Goal: Task Accomplishment & Management: Complete application form

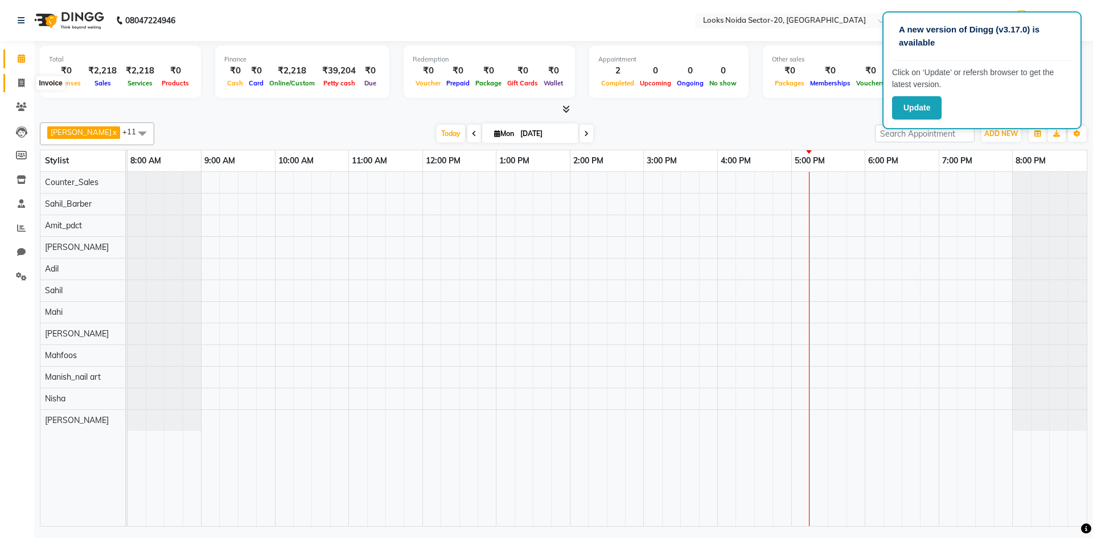
click at [21, 84] on icon at bounding box center [21, 83] width 6 height 9
select select "service"
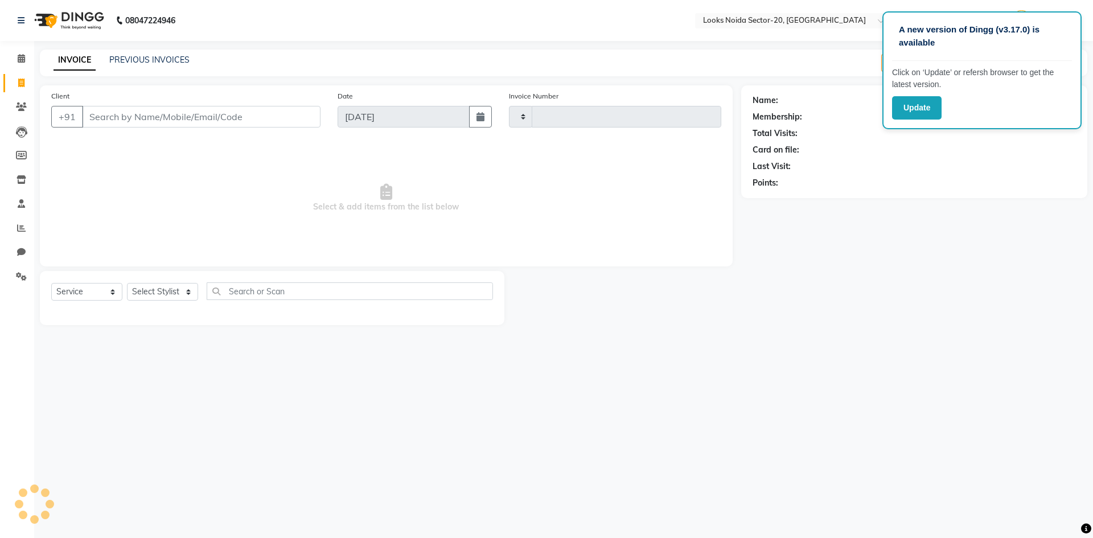
click at [98, 113] on input "Client" at bounding box center [201, 117] width 238 height 22
type input "1"
type input "0425"
select select "8646"
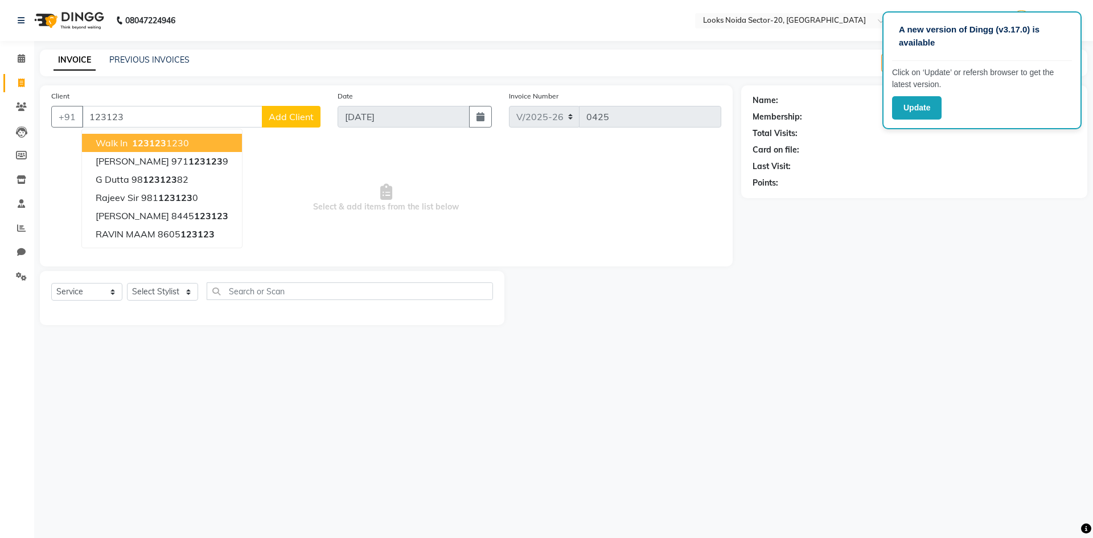
click at [181, 139] on ngb-highlight "123123 1230" at bounding box center [159, 142] width 59 height 11
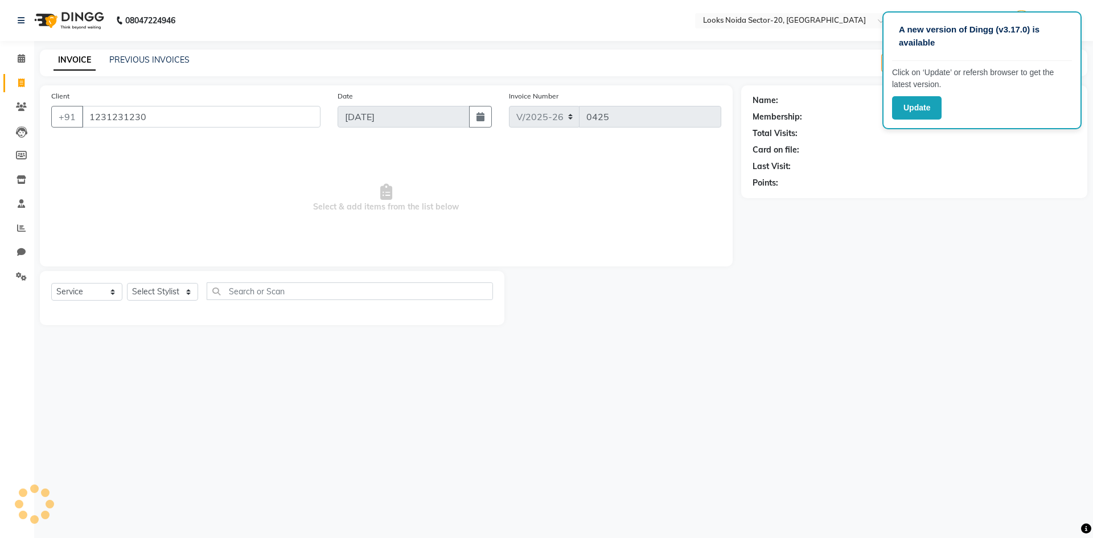
type input "1231231230"
select select "1: Object"
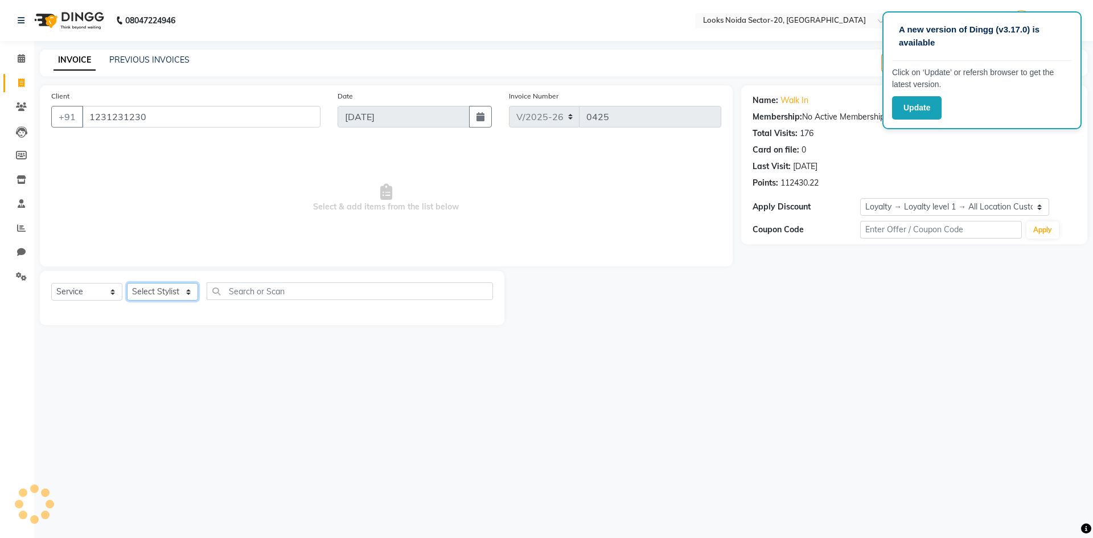
click at [179, 288] on select "Select Stylist [PERSON_NAME] [PERSON_NAME] Amit_pdct Counter_Sales [PERSON_NAME…" at bounding box center [162, 292] width 71 height 18
select select "86760"
click at [127, 283] on select "Select Stylist [PERSON_NAME] [PERSON_NAME] Amit_pdct Counter_Sales [PERSON_NAME…" at bounding box center [162, 292] width 71 height 18
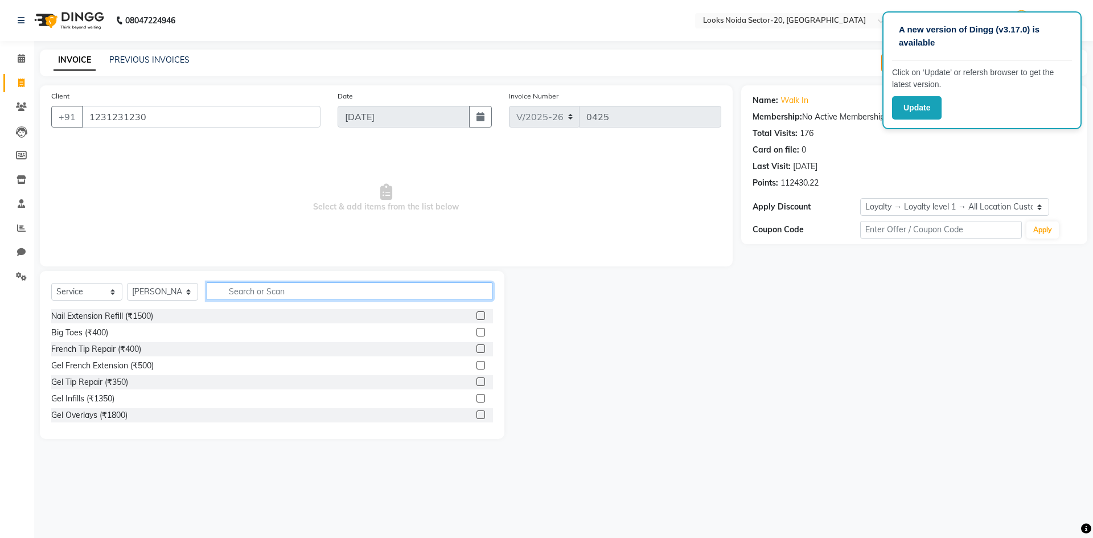
click at [267, 290] on input "text" at bounding box center [350, 291] width 286 height 18
type input "CUT"
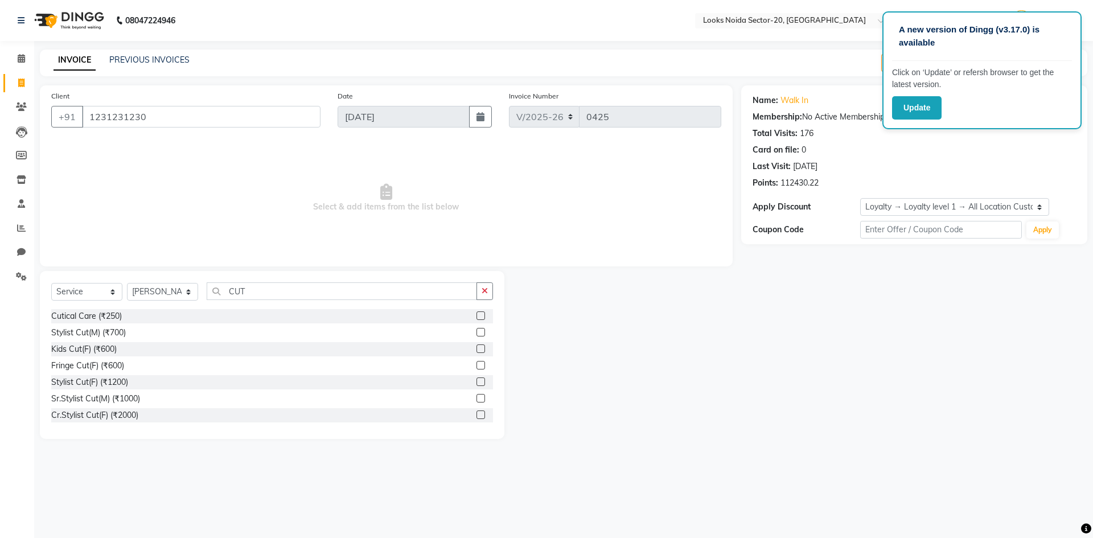
click at [476, 329] on label at bounding box center [480, 332] width 9 height 9
click at [476, 329] on input "checkbox" at bounding box center [479, 332] width 7 height 7
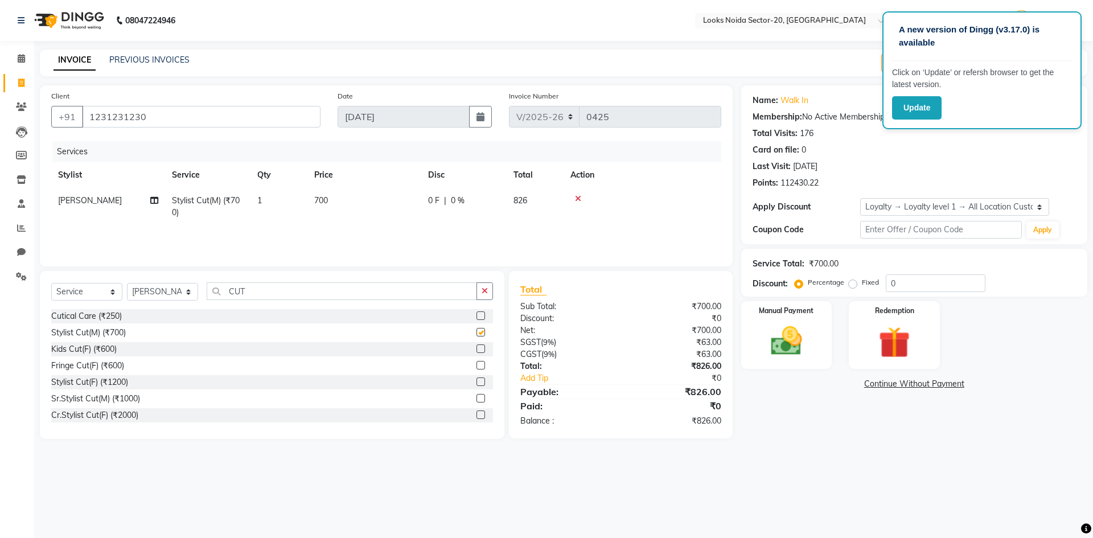
checkbox input "false"
click at [410, 299] on input "CUT" at bounding box center [342, 291] width 270 height 18
type input "C"
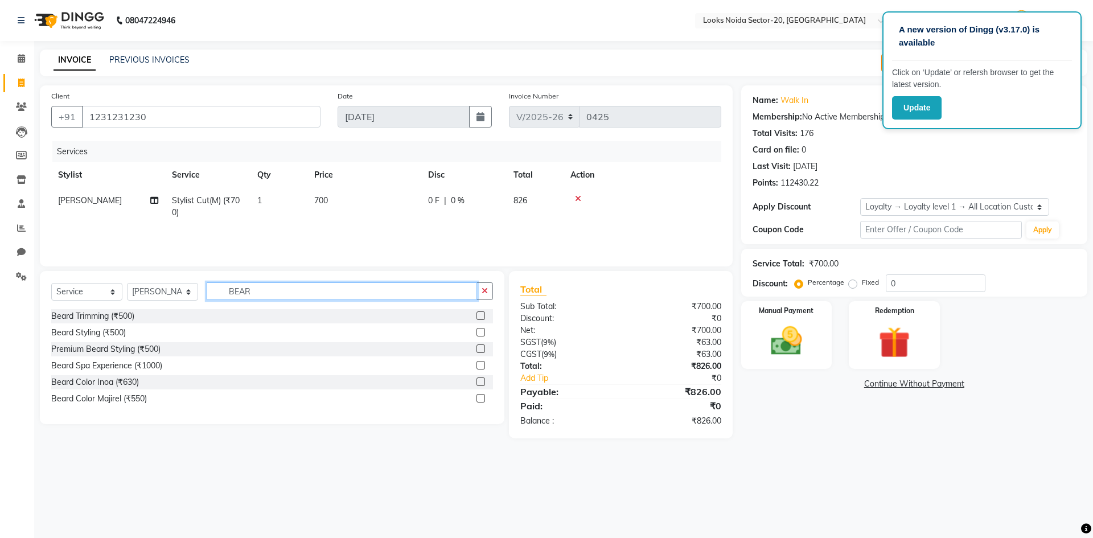
type input "BEAR"
click at [478, 318] on label at bounding box center [480, 315] width 9 height 9
click at [478, 318] on input "checkbox" at bounding box center [479, 315] width 7 height 7
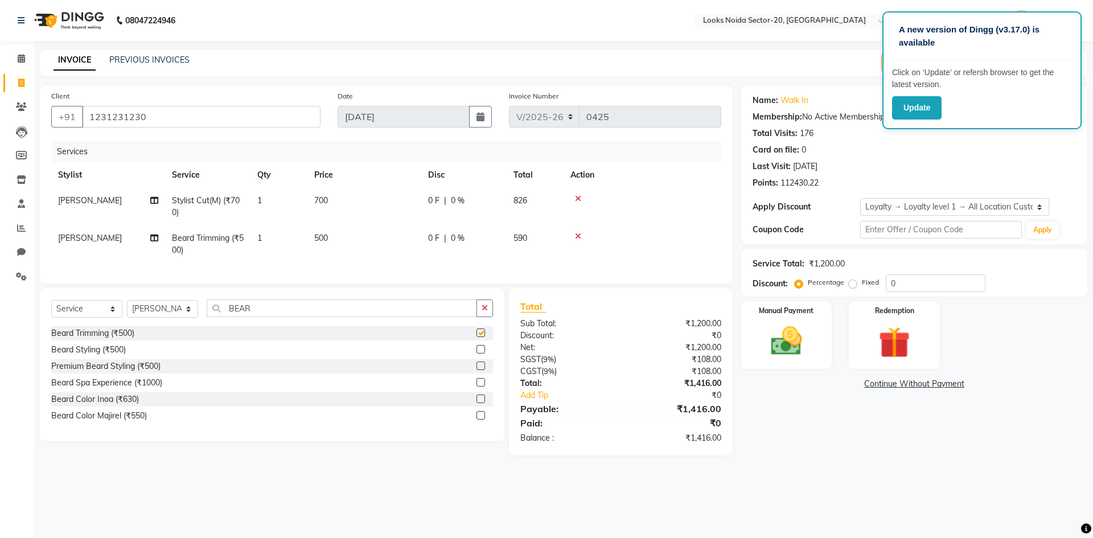
checkbox input "false"
click at [344, 209] on td "700" at bounding box center [364, 207] width 114 height 38
select select "86760"
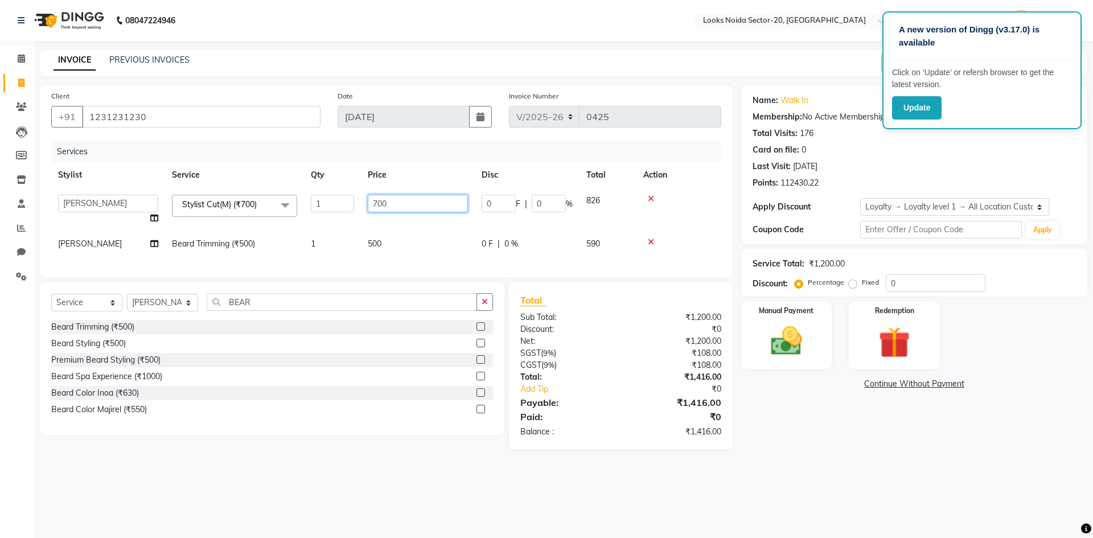
click at [405, 202] on input "700" at bounding box center [418, 204] width 100 height 18
type input "7"
type input "500"
click at [403, 236] on td "500" at bounding box center [418, 244] width 114 height 26
select select "86760"
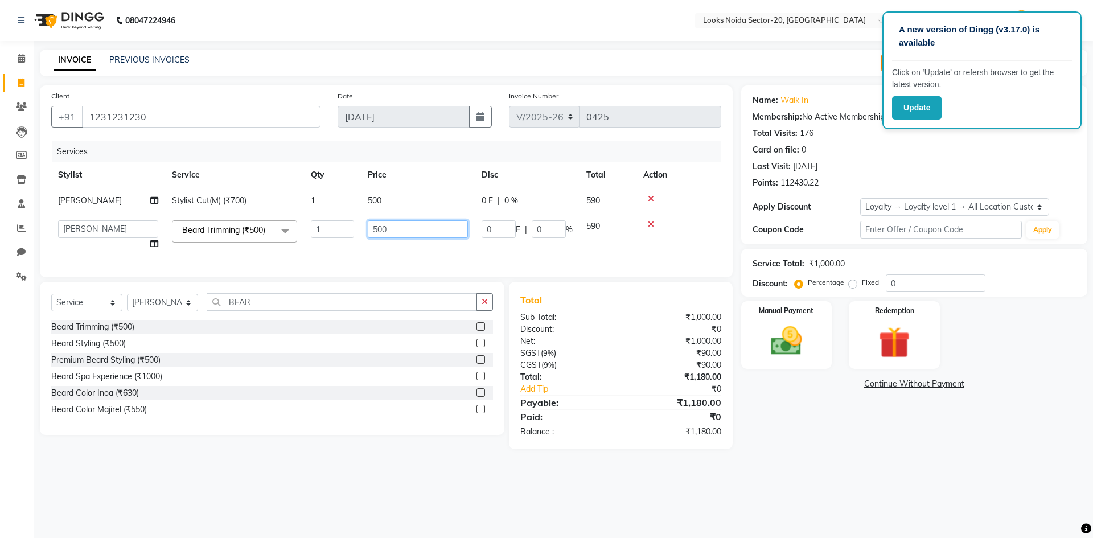
click at [413, 233] on input "500" at bounding box center [418, 229] width 100 height 18
type input "5"
type input "300"
drag, startPoint x: 900, startPoint y: 478, endPoint x: 900, endPoint y: 462, distance: 15.9
click at [901, 479] on div "A new version of Dingg (v3.17.0) is available Click on ‘Update’ or refersh brow…" at bounding box center [546, 269] width 1093 height 538
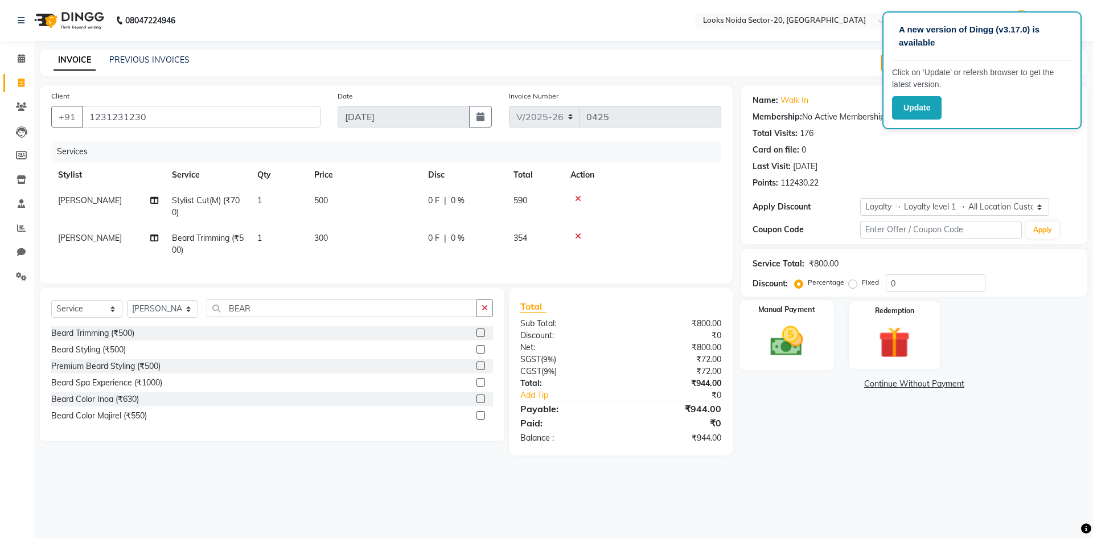
click at [825, 358] on div "Manual Payment" at bounding box center [786, 335] width 94 height 70
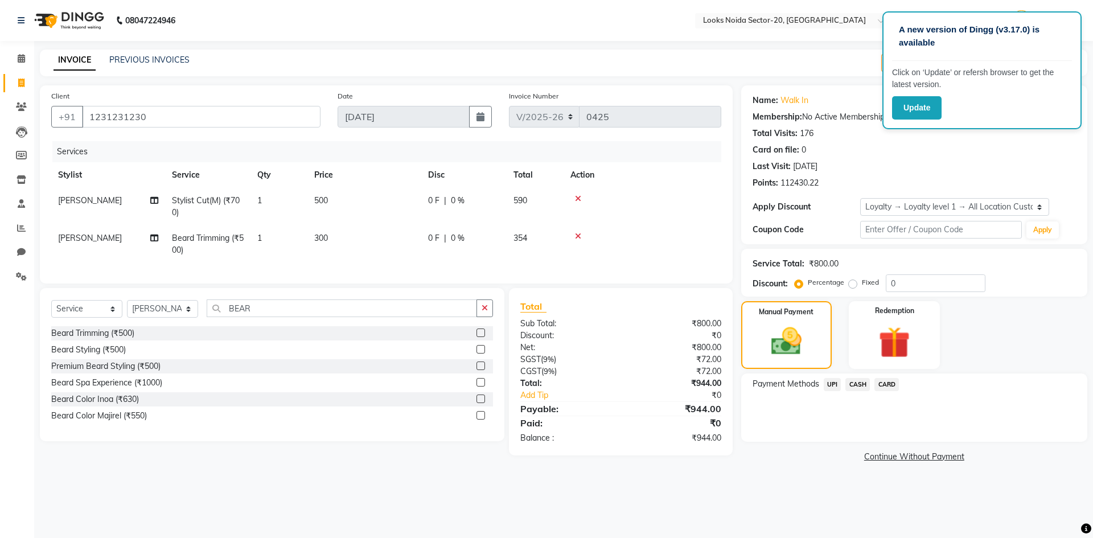
click at [831, 382] on span "UPI" at bounding box center [832, 384] width 18 height 13
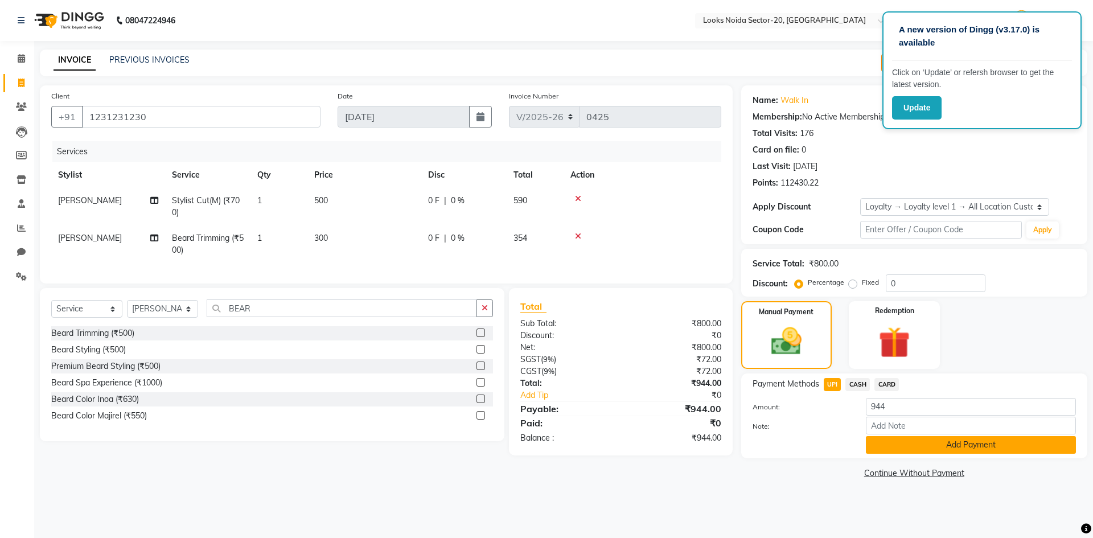
click at [908, 450] on button "Add Payment" at bounding box center [970, 445] width 210 height 18
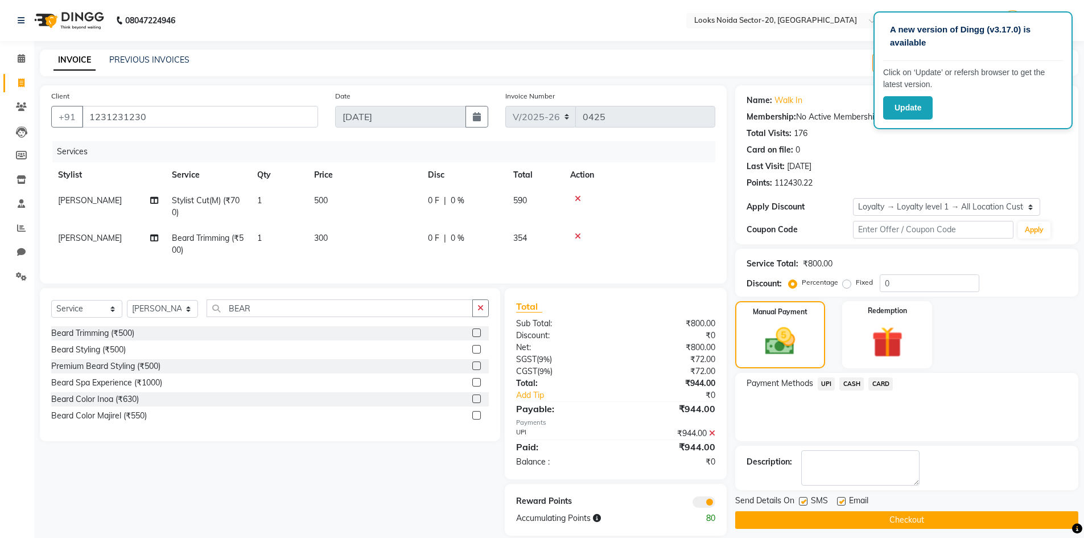
click at [702, 506] on span at bounding box center [703, 501] width 23 height 11
click at [715, 504] on input "checkbox" at bounding box center [715, 504] width 0 height 0
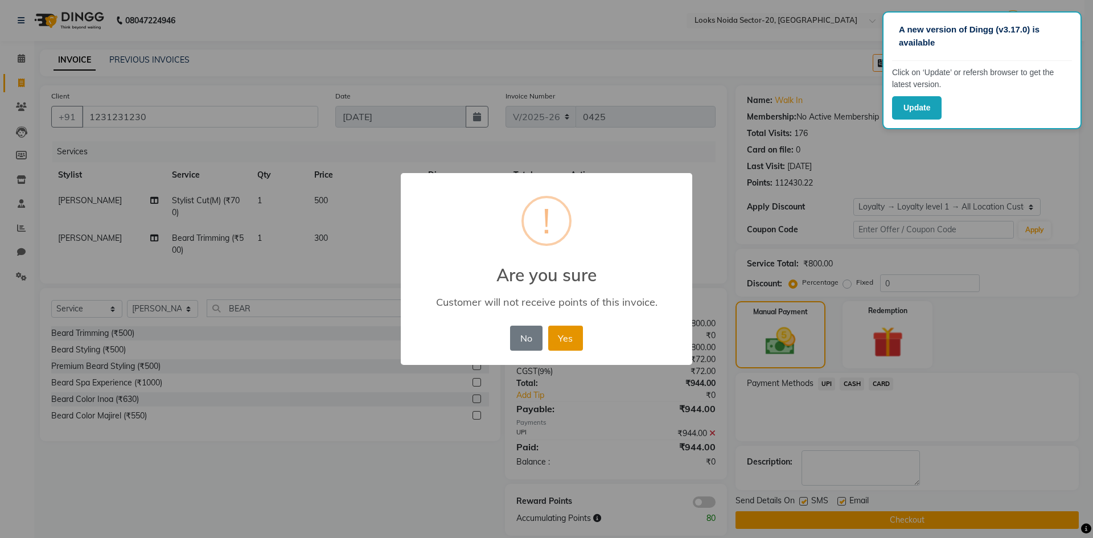
click at [576, 336] on button "Yes" at bounding box center [565, 337] width 35 height 25
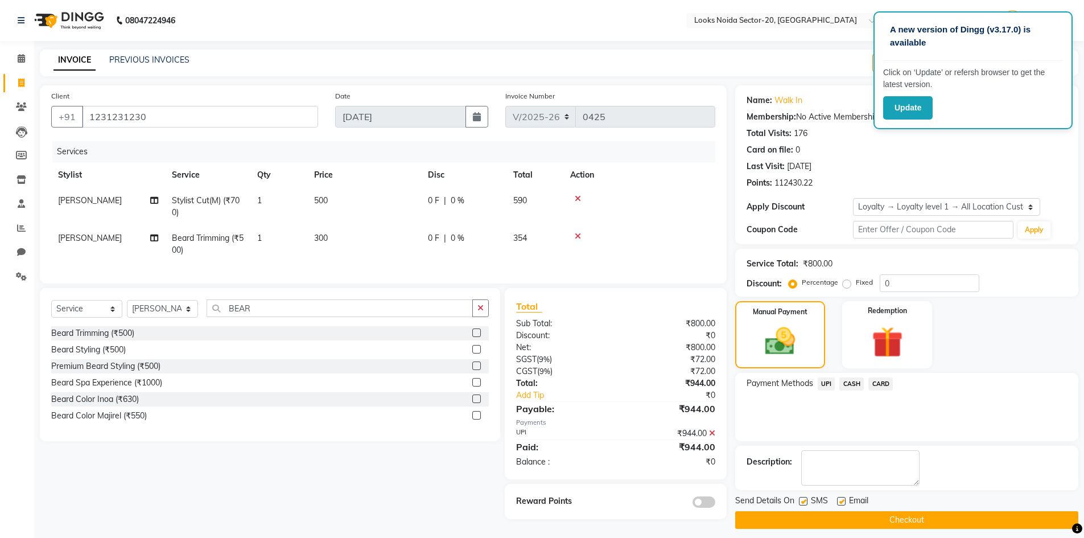
click at [961, 514] on button "Checkout" at bounding box center [906, 520] width 343 height 18
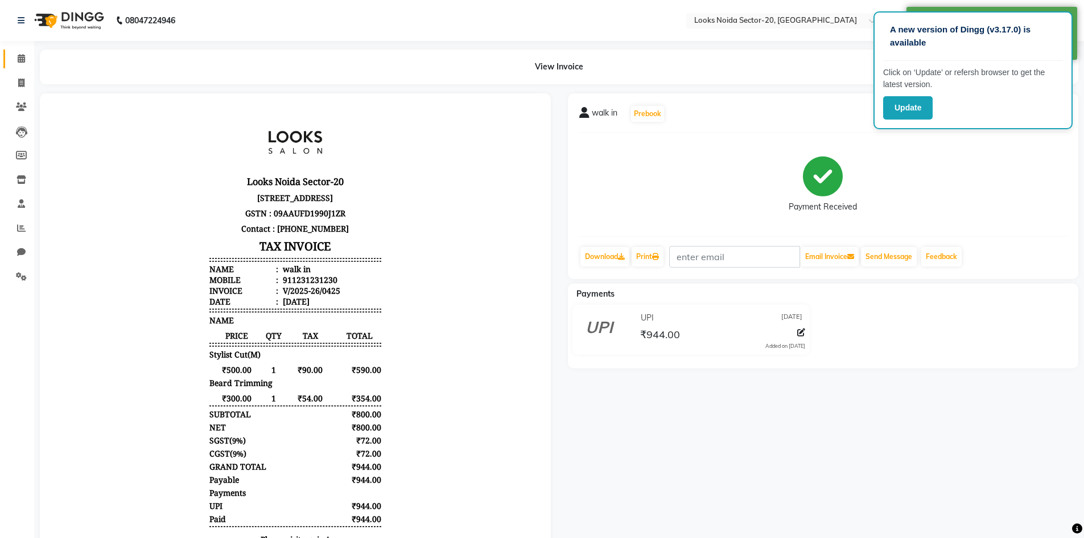
click at [9, 57] on link "Calendar" at bounding box center [16, 59] width 27 height 19
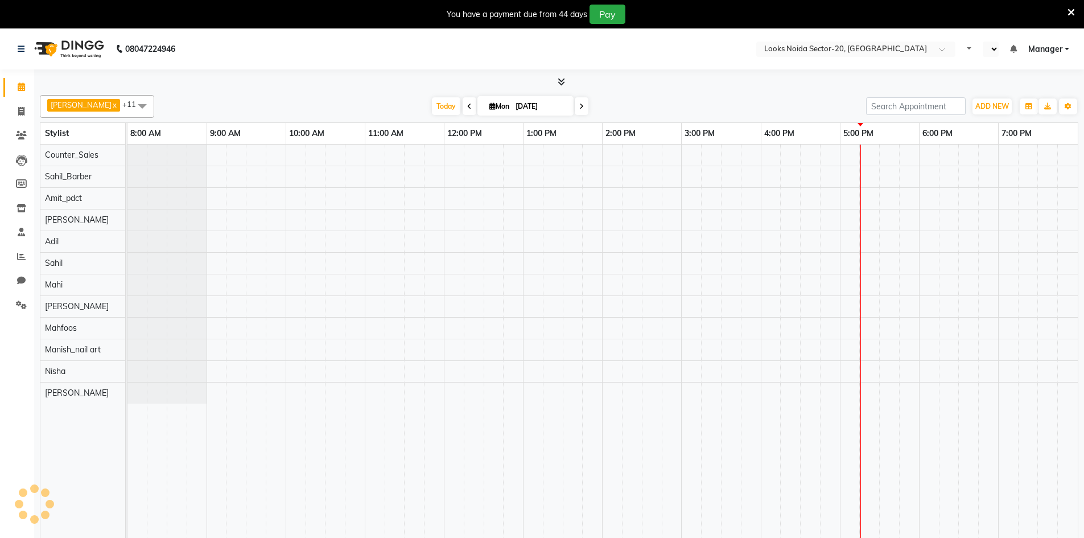
select select "en"
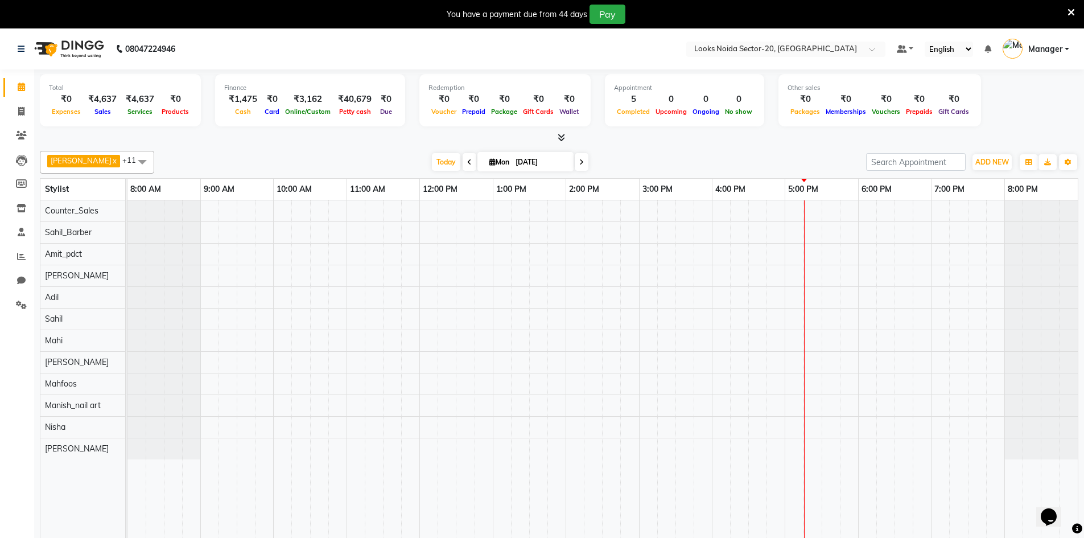
click at [1070, 16] on icon at bounding box center [1070, 12] width 7 height 10
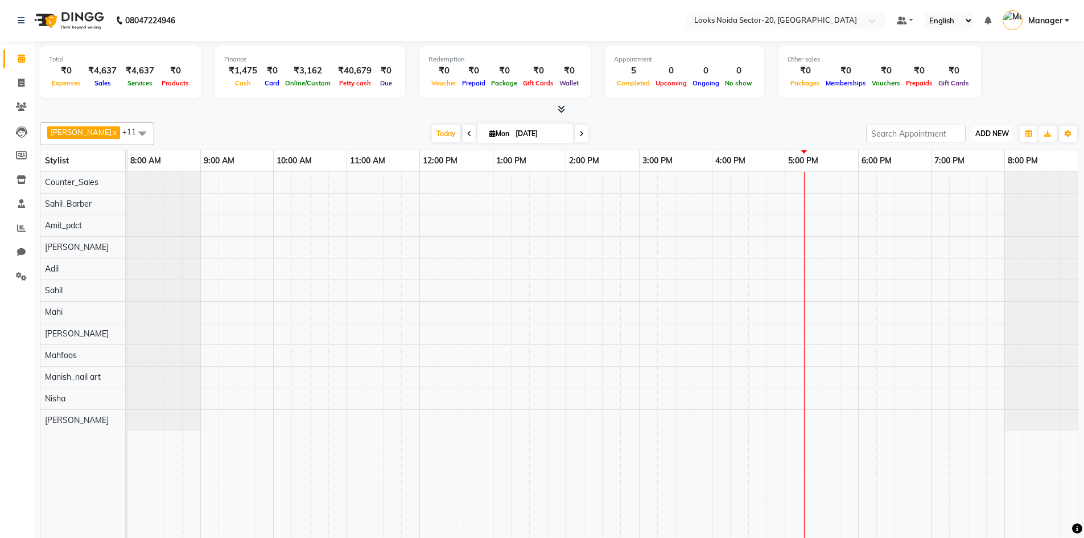
click at [995, 138] on button "ADD NEW Toggle Dropdown" at bounding box center [991, 134] width 39 height 16
click at [961, 185] on link "Add Expense" at bounding box center [966, 185] width 90 height 15
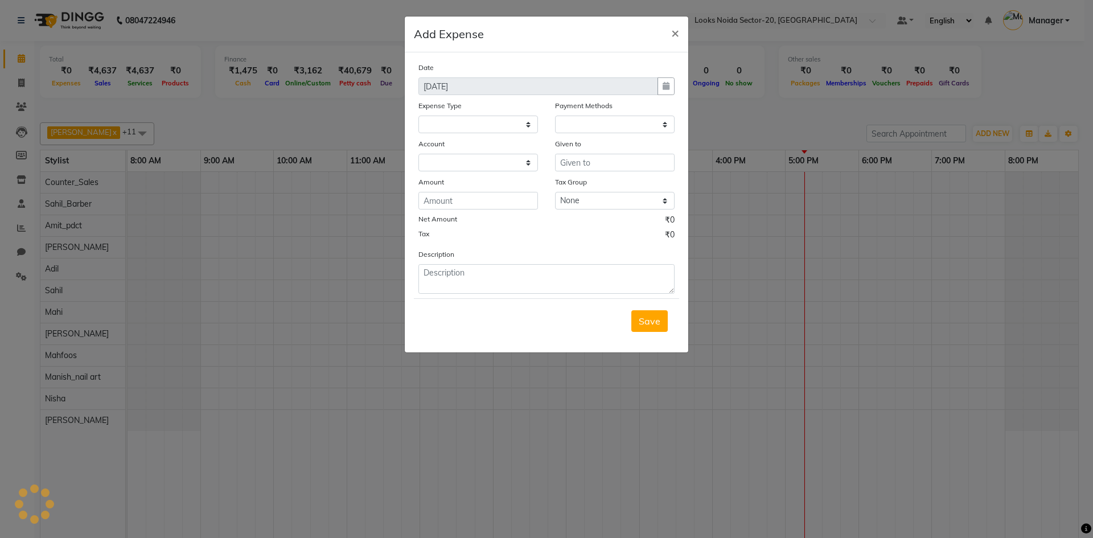
select select
select select "1"
select select "7896"
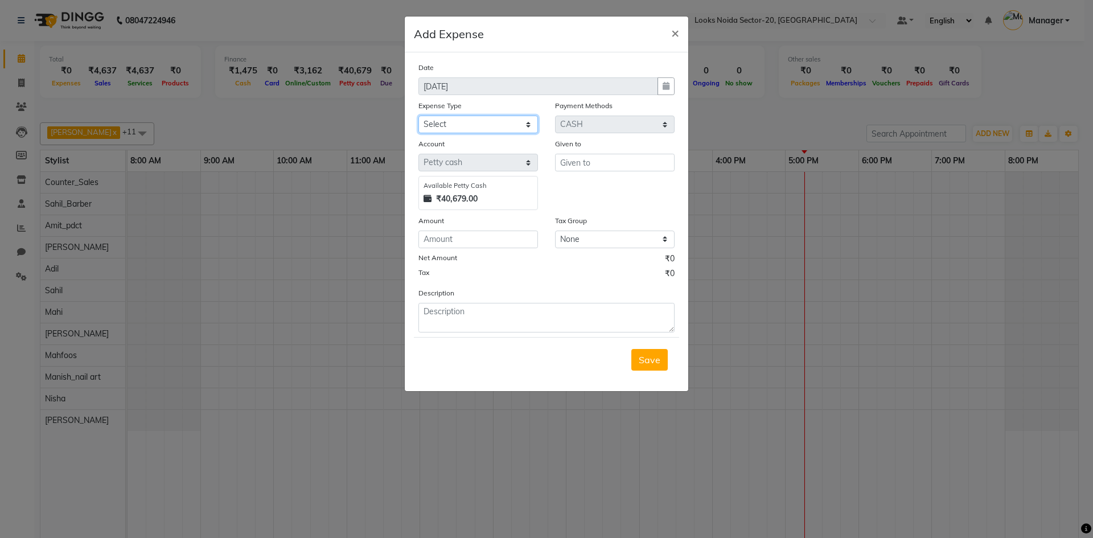
click at [442, 126] on select "Select Bank Deposit Blinkit Cash Handover CLIENT Client ordered food Client Ref…" at bounding box center [477, 125] width 119 height 18
select select "24076"
click at [418, 116] on select "Select Bank Deposit Blinkit Cash Handover CLIENT Client ordered food Client Ref…" at bounding box center [477, 125] width 119 height 18
click at [522, 242] on input "number" at bounding box center [477, 239] width 119 height 18
type input "110"
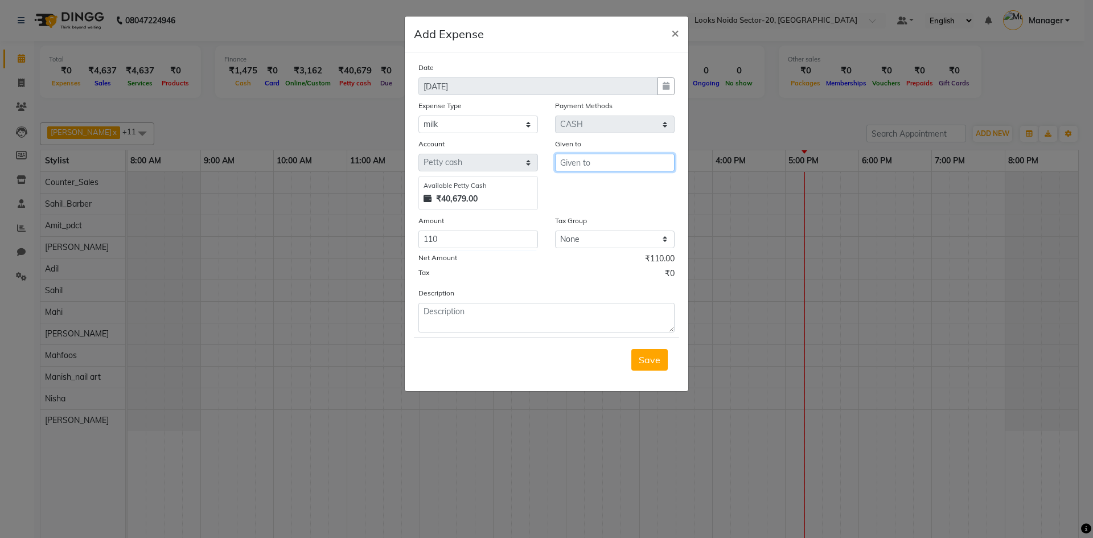
click at [659, 161] on input "text" at bounding box center [614, 163] width 119 height 18
type input "K"
type input "KASIM"
drag, startPoint x: 542, startPoint y: 324, endPoint x: 551, endPoint y: 308, distance: 18.1
click at [545, 322] on textarea at bounding box center [546, 318] width 256 height 30
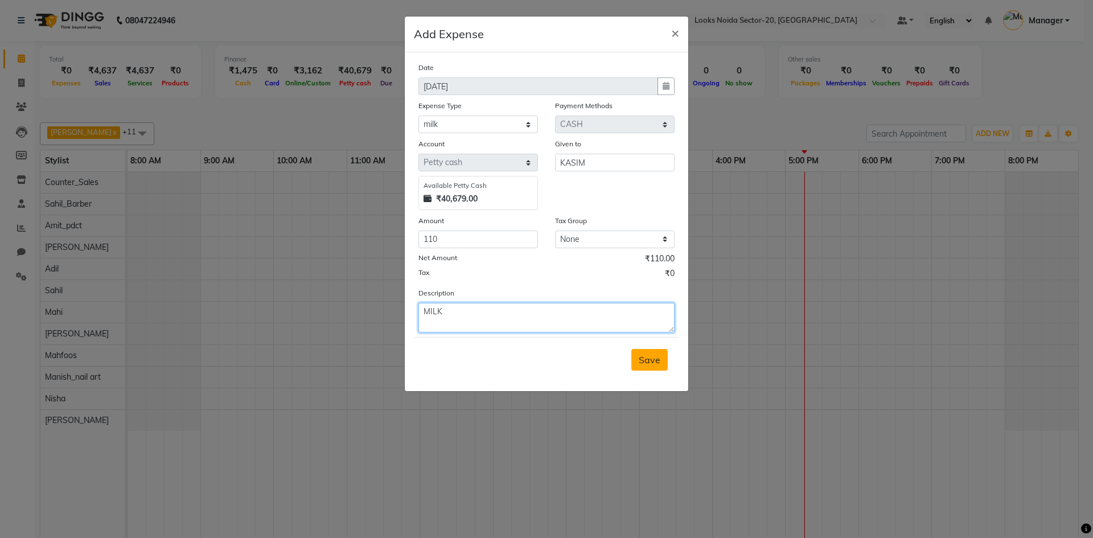
type textarea "MILK"
drag, startPoint x: 658, startPoint y: 362, endPoint x: 715, endPoint y: 272, distance: 106.9
click at [715, 272] on ngb-modal-window "Add Expense × Date 01-09-2025 Expense Type Select Bank Deposit Blinkit Cash Han…" at bounding box center [546, 269] width 1093 height 538
click at [489, 240] on input "110" at bounding box center [477, 239] width 119 height 18
type input "100"
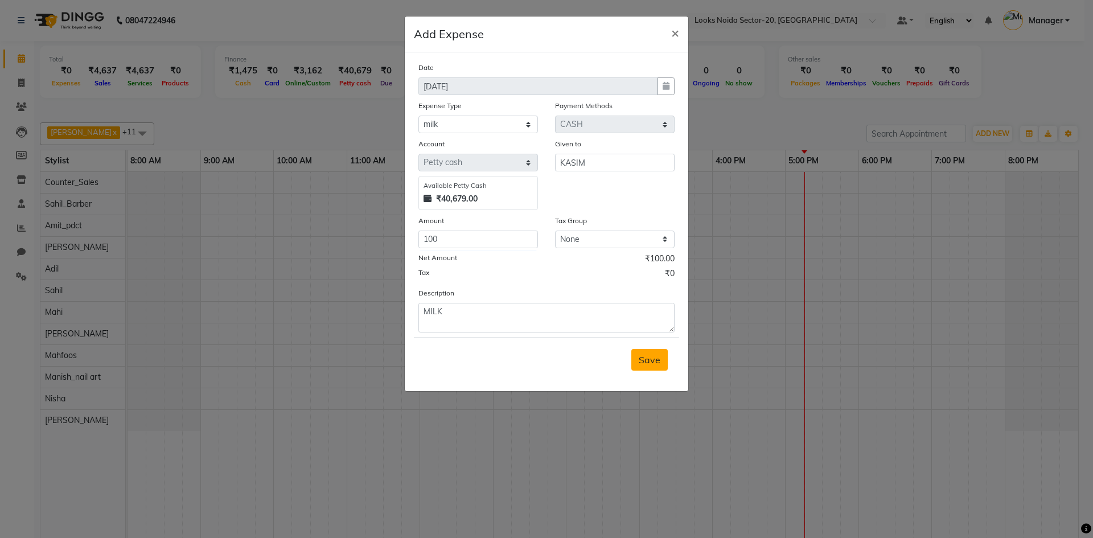
click at [652, 351] on button "Save" at bounding box center [649, 360] width 36 height 22
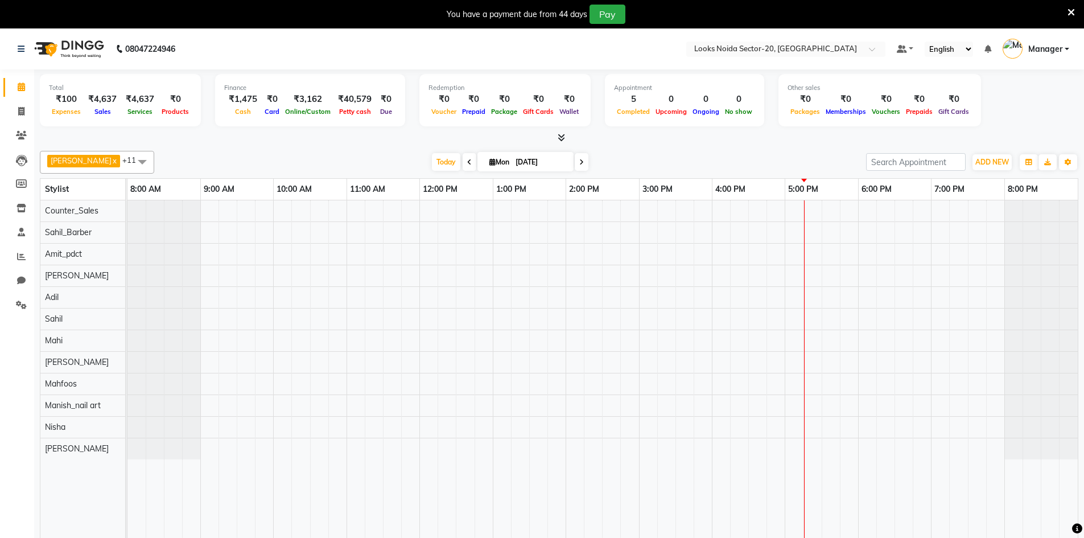
click at [1074, 13] on icon at bounding box center [1070, 12] width 7 height 10
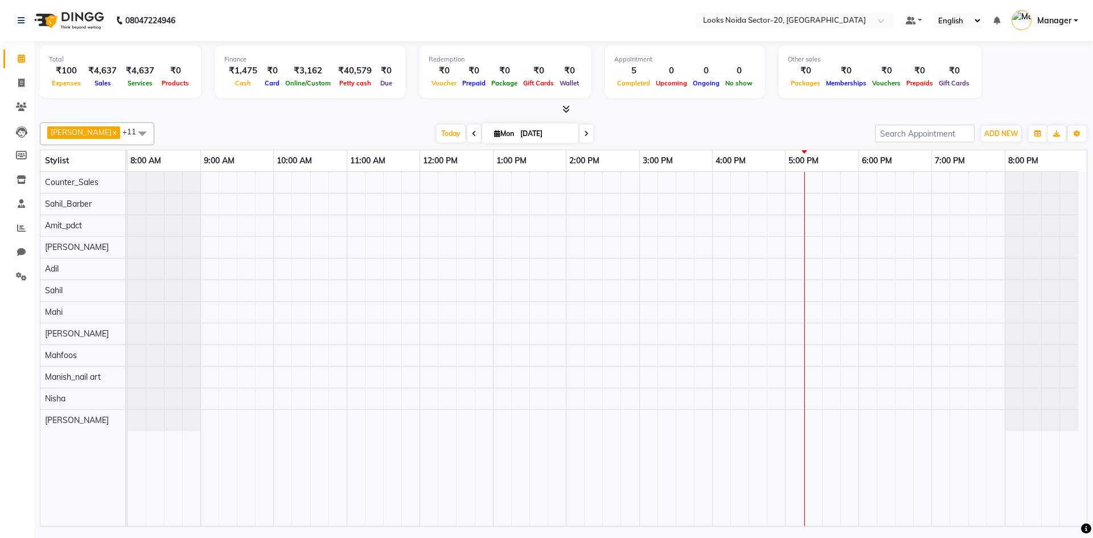
click at [31, 56] on body "08047224946 Select Location × Looks Noida Sector-20, Noida Default Panel My Pan…" at bounding box center [546, 269] width 1093 height 538
